Goal: Task Accomplishment & Management: Manage account settings

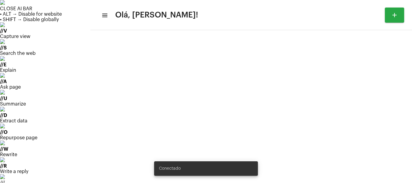
type input "[URL][DOMAIN_NAME][PERSON_NAME]"
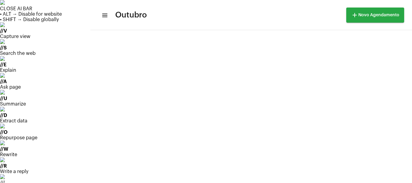
scroll to position [214, 0]
drag, startPoint x: 388, startPoint y: 53, endPoint x: 387, endPoint y: 61, distance: 7.9
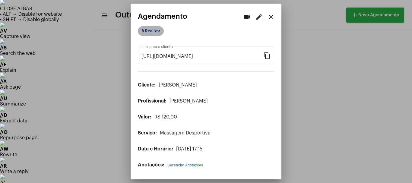
click at [151, 30] on mat-chip "A Realizar" at bounding box center [151, 31] width 26 height 10
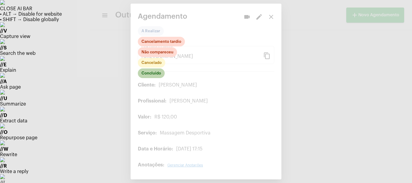
drag, startPoint x: 151, startPoint y: 69, endPoint x: 152, endPoint y: 73, distance: 4.1
click at [152, 73] on mat-chip "Concluído" at bounding box center [151, 73] width 27 height 10
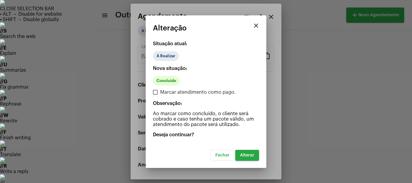
click at [251, 157] on span "Alterar" at bounding box center [247, 155] width 14 height 4
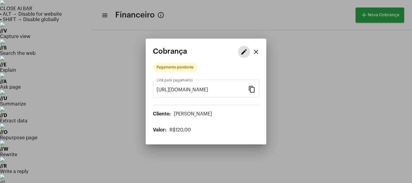
click at [246, 52] on mat-icon "edit" at bounding box center [243, 51] width 7 height 7
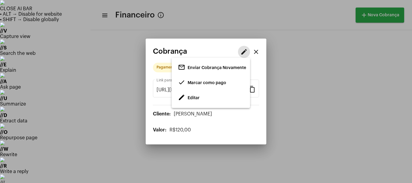
click at [189, 98] on span "Editar" at bounding box center [194, 98] width 12 height 4
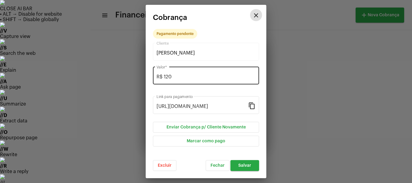
click at [180, 79] on input "R$ 120" at bounding box center [205, 76] width 99 height 5
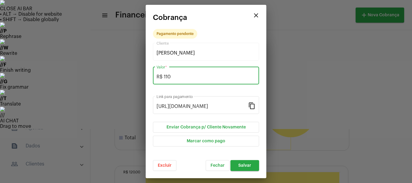
type input "R$ 110"
click at [246, 165] on span "Salvar" at bounding box center [244, 165] width 13 height 4
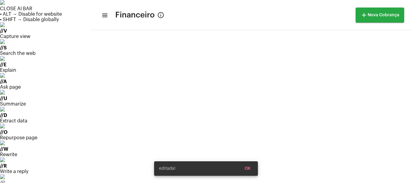
scroll to position [154, 0]
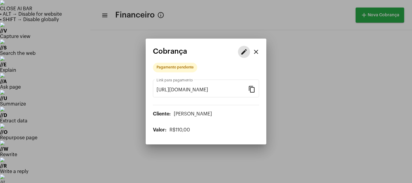
click at [247, 52] on mat-icon "edit" at bounding box center [243, 51] width 7 height 7
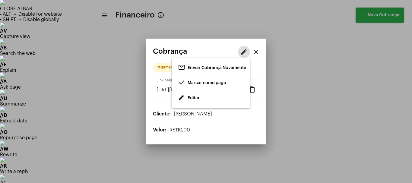
click at [201, 81] on span "Marcar como pago" at bounding box center [207, 83] width 39 height 4
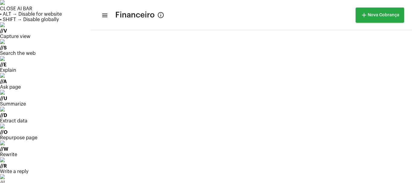
scroll to position [154, 0]
